Goal: Task Accomplishment & Management: Complete application form

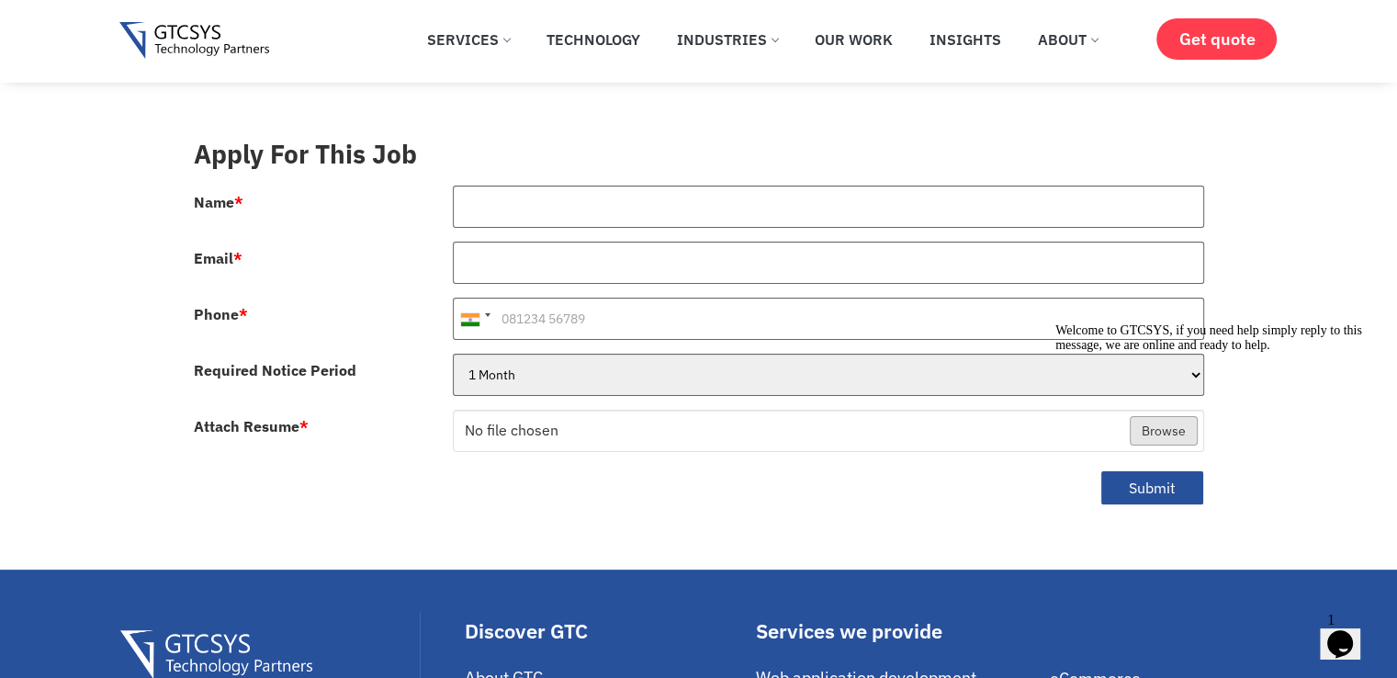
click at [560, 207] on div at bounding box center [828, 213] width 779 height 56
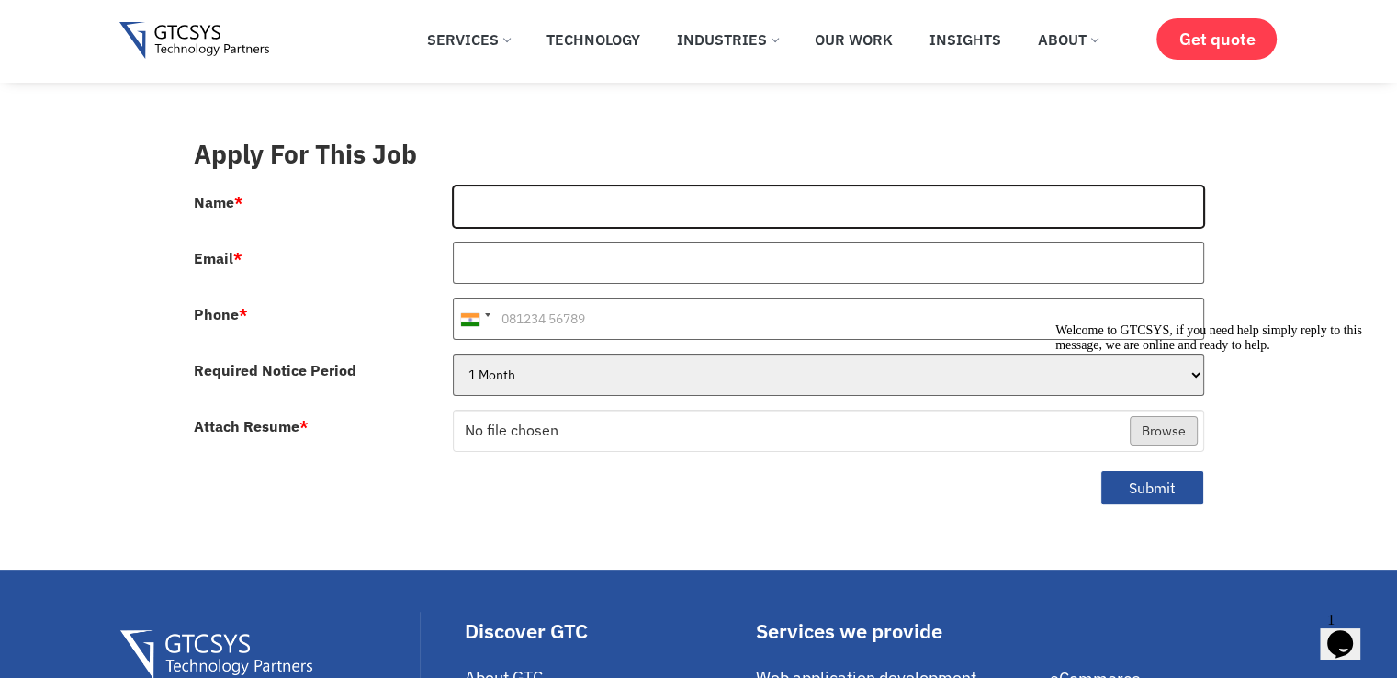
click at [566, 198] on input "Name *" at bounding box center [828, 206] width 751 height 42
type input "[PERSON_NAME]"
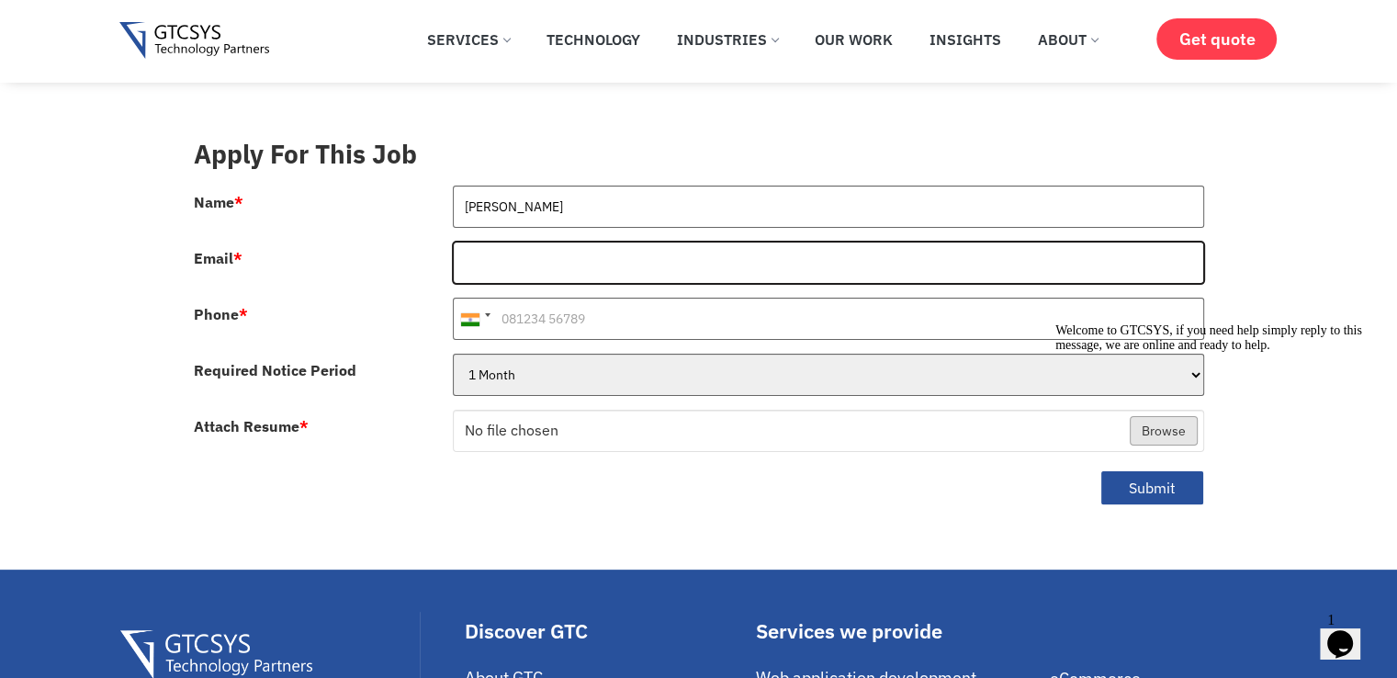
type input "[PERSON_NAME][EMAIL_ADDRESS][DOMAIN_NAME]"
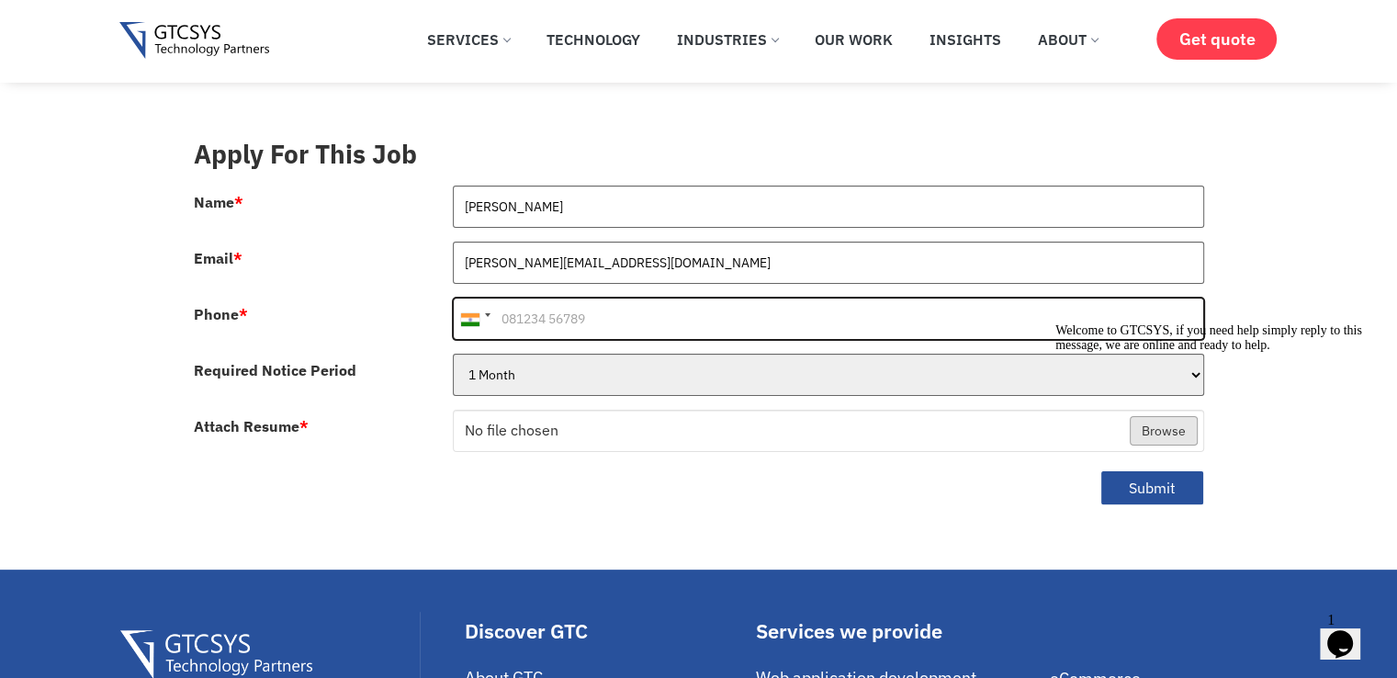
type input "[PHONE_NUMBER]"
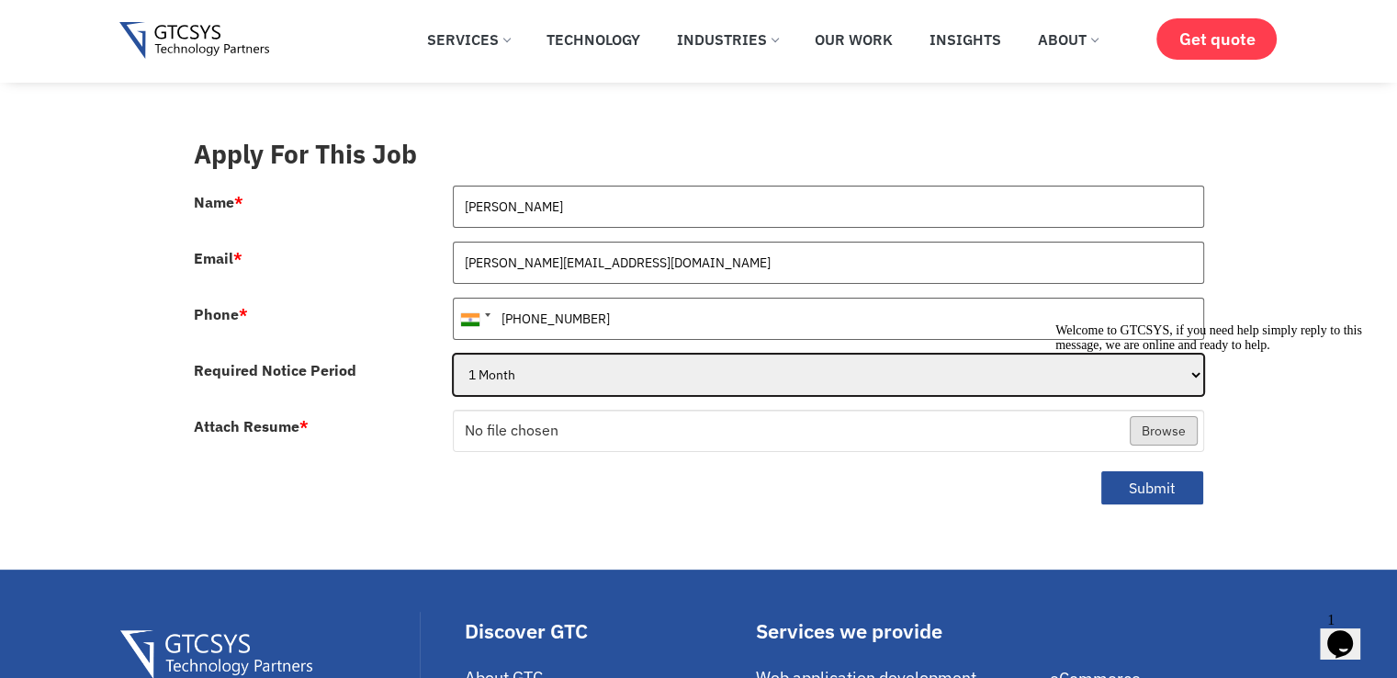
select select "1 Month"
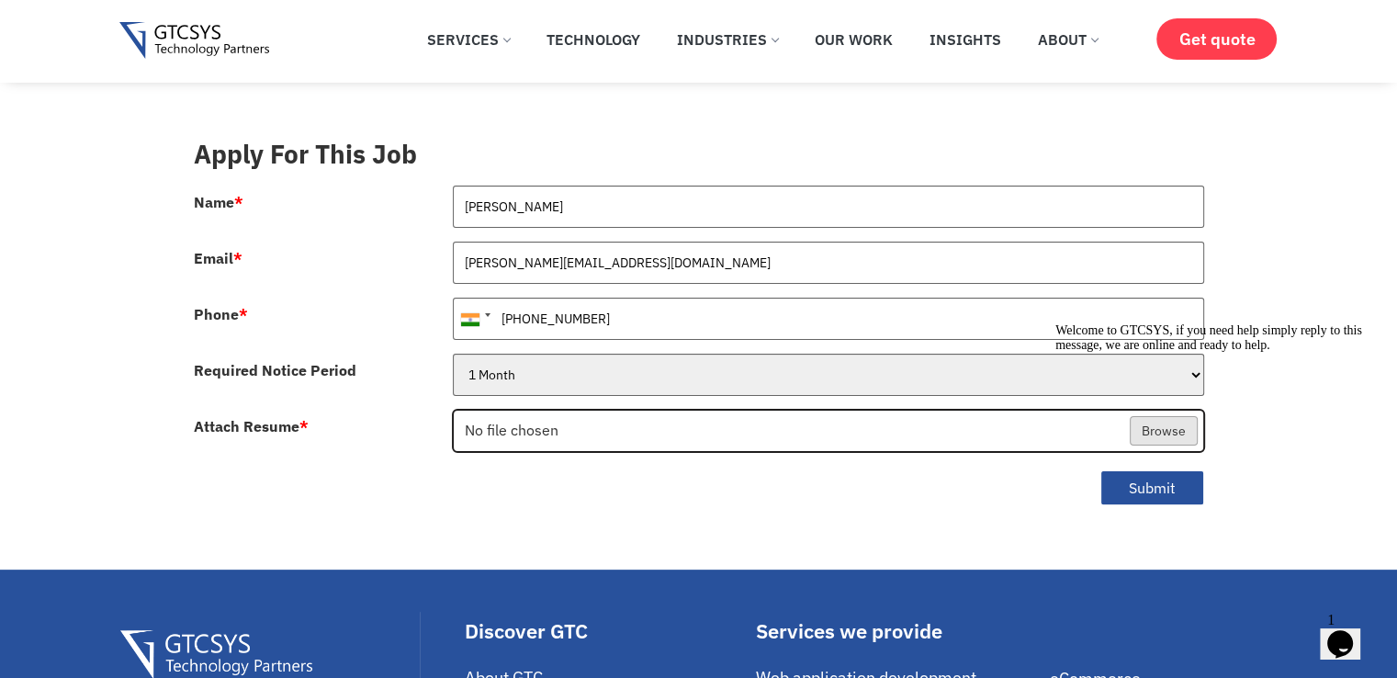
click at [454, 410] on input "Attach Resume *" at bounding box center [828, 431] width 749 height 42
type input "C:\fakepath\Bhavesh_Shiyani_Resume_NEW.docx"
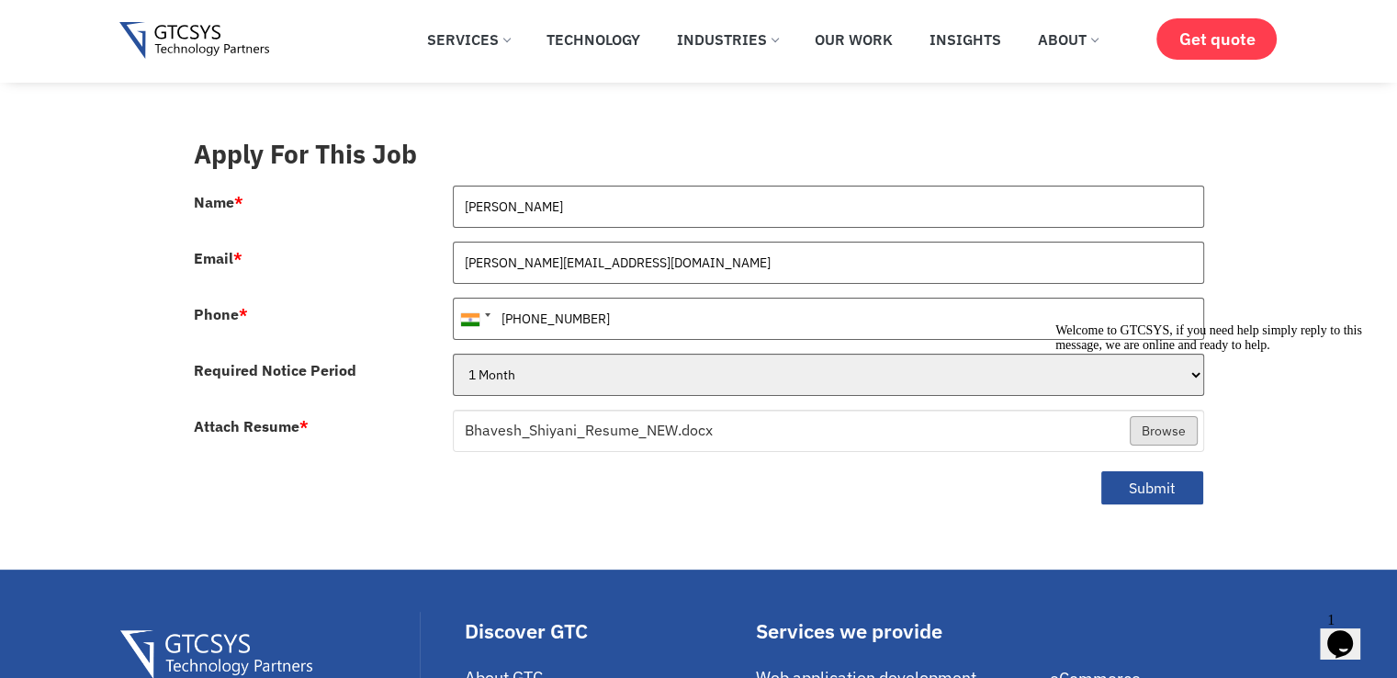
click at [1121, 323] on div at bounding box center [1220, 323] width 331 height 0
click at [1147, 353] on div "Welcome to GTCSYS, if you need help simply reply to this message, we are online…" at bounding box center [1220, 337] width 331 height 29
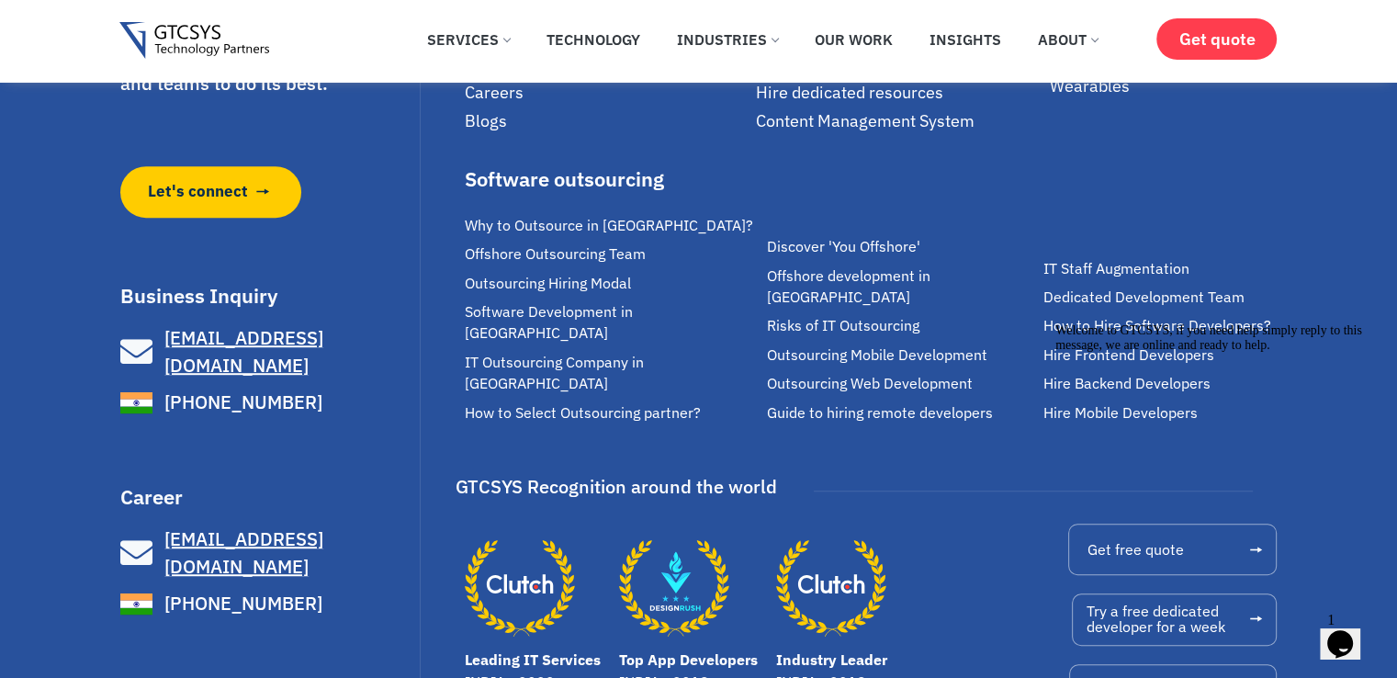
scroll to position [1161, 0]
